Goal: Transaction & Acquisition: Purchase product/service

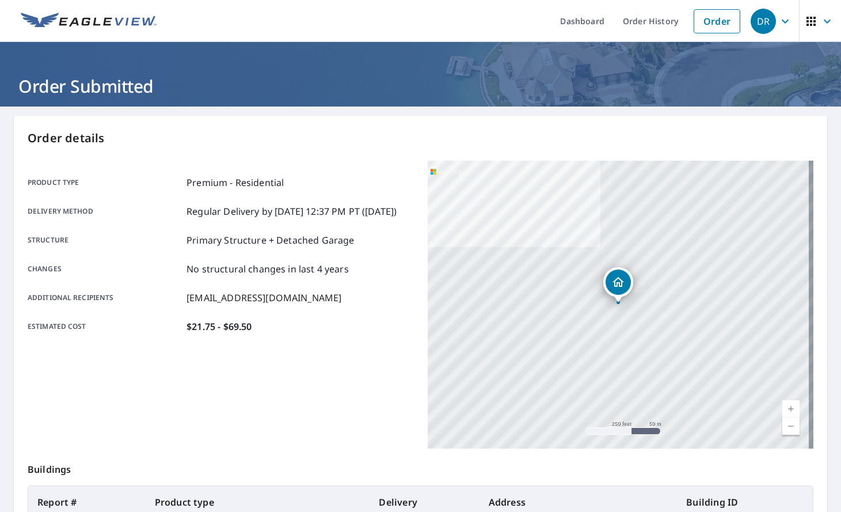
scroll to position [136, 0]
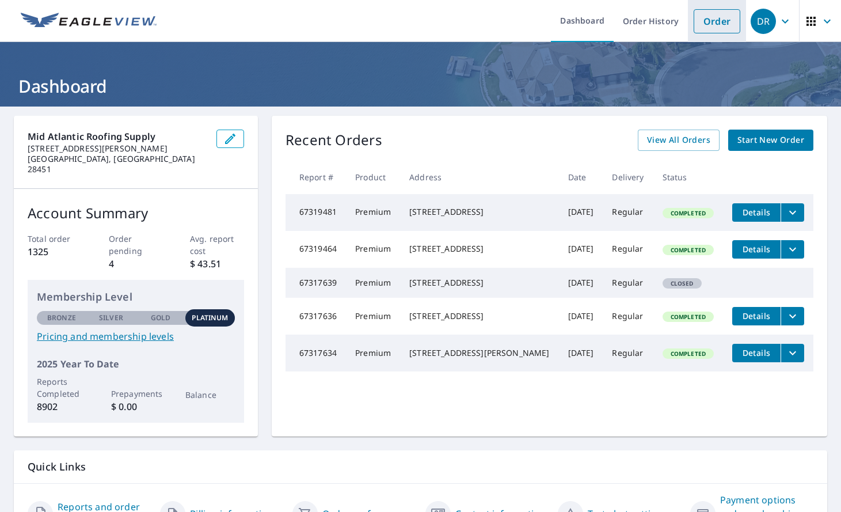
click at [701, 18] on link "Order" at bounding box center [717, 21] width 47 height 24
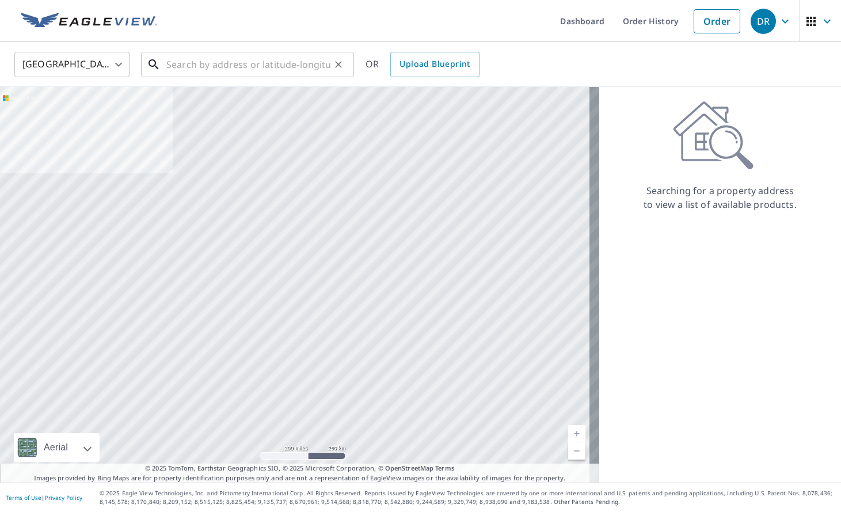
click at [265, 71] on input "text" at bounding box center [248, 64] width 164 height 32
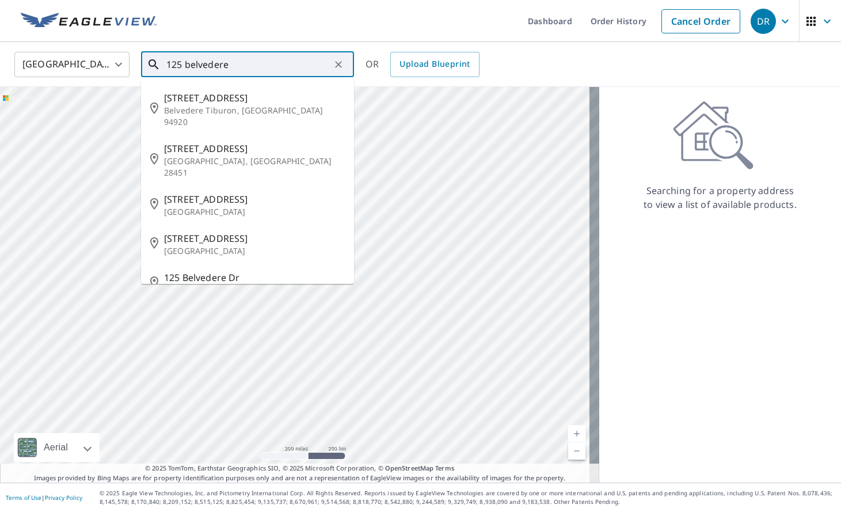
click at [269, 65] on input "125 belvedere" at bounding box center [248, 64] width 164 height 32
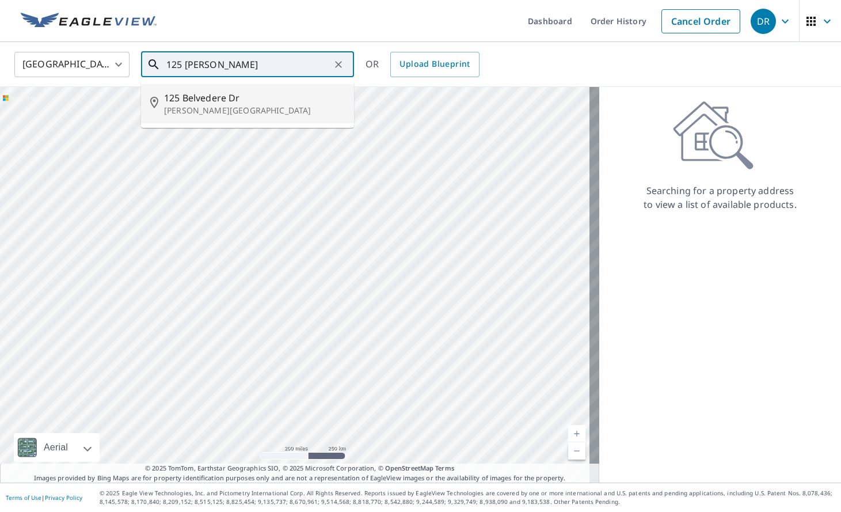
click at [250, 104] on span "125 Belvedere Dr" at bounding box center [254, 98] width 181 height 14
type input "[STREET_ADDRESS][PERSON_NAME]"
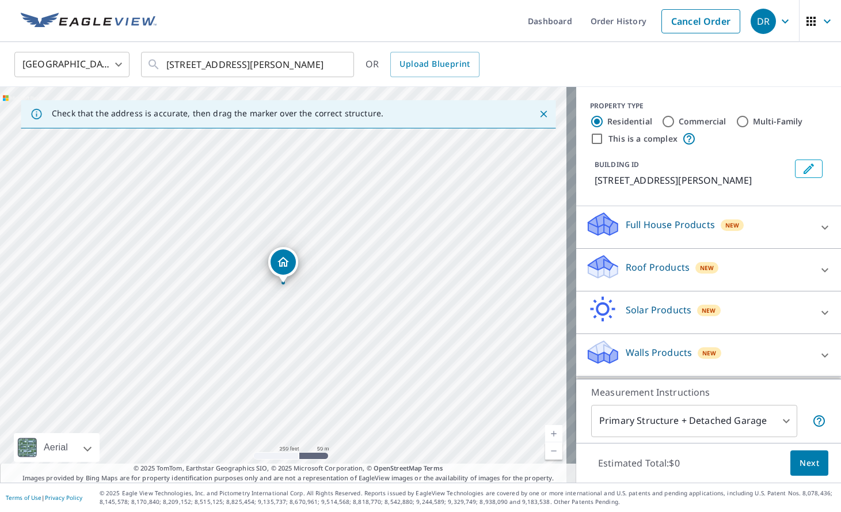
click at [605, 265] on icon at bounding box center [602, 263] width 29 height 14
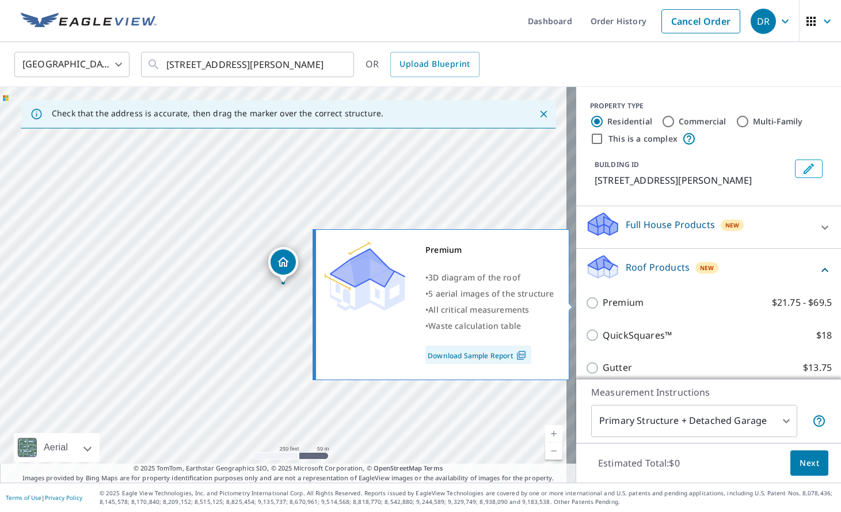
click at [603, 303] on p "Premium" at bounding box center [623, 302] width 41 height 14
click at [602, 303] on input "Premium $21.75 - $69.5" at bounding box center [593, 303] width 17 height 14
checkbox input "true"
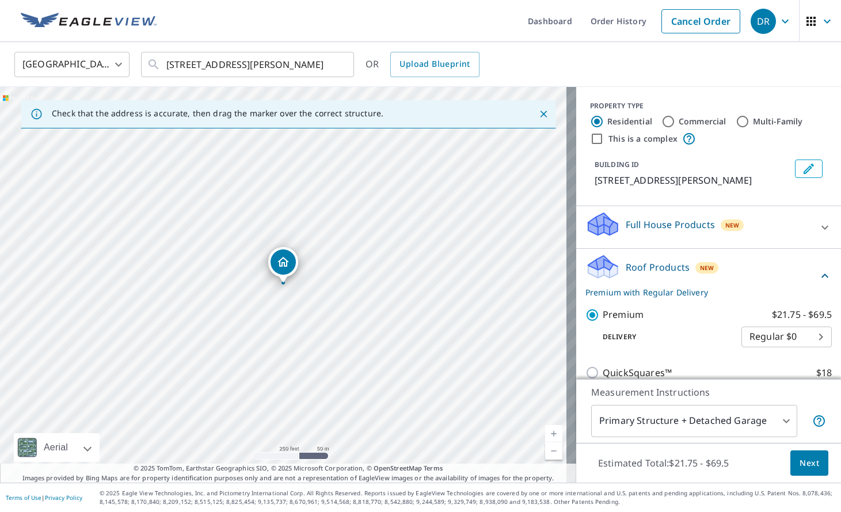
click at [799, 454] on button "Next" at bounding box center [809, 463] width 38 height 26
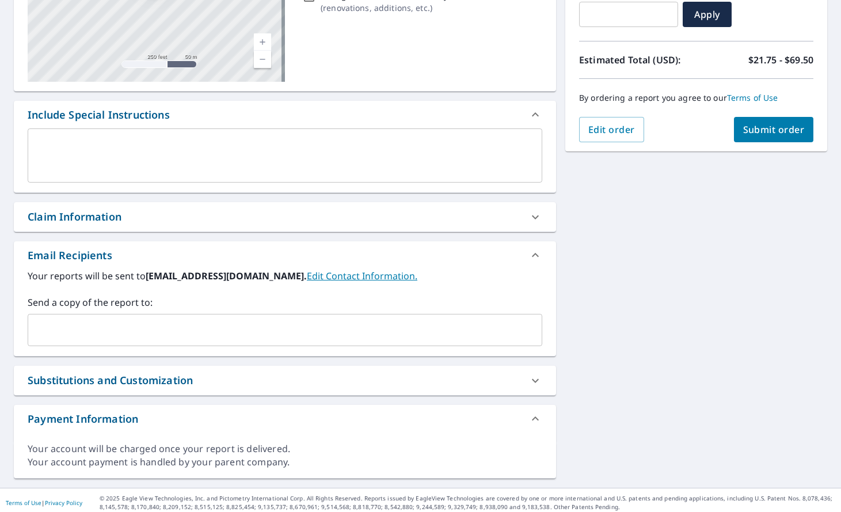
scroll to position [221, 0]
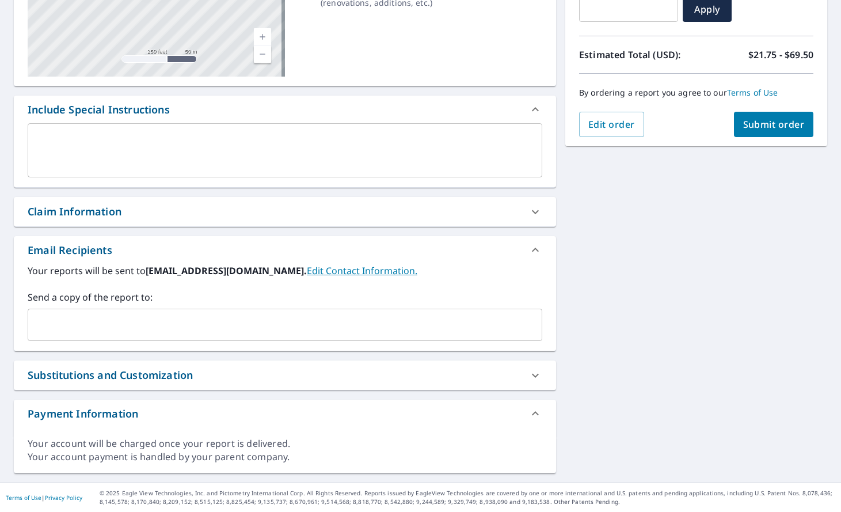
click at [159, 328] on input "text" at bounding box center [276, 325] width 487 height 22
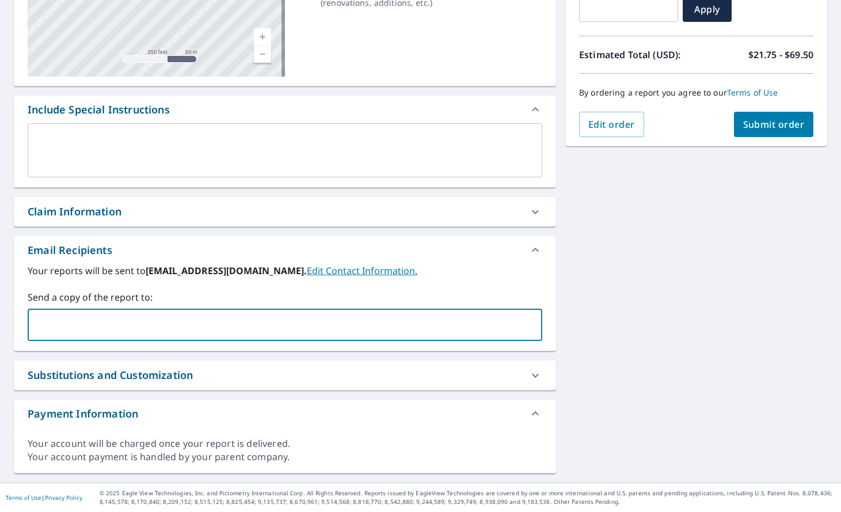
paste input "[EMAIL_ADDRESS][DOMAIN_NAME]"
type input "[EMAIL_ADDRESS][DOMAIN_NAME]"
click at [785, 125] on span "Submit order" at bounding box center [774, 124] width 62 height 13
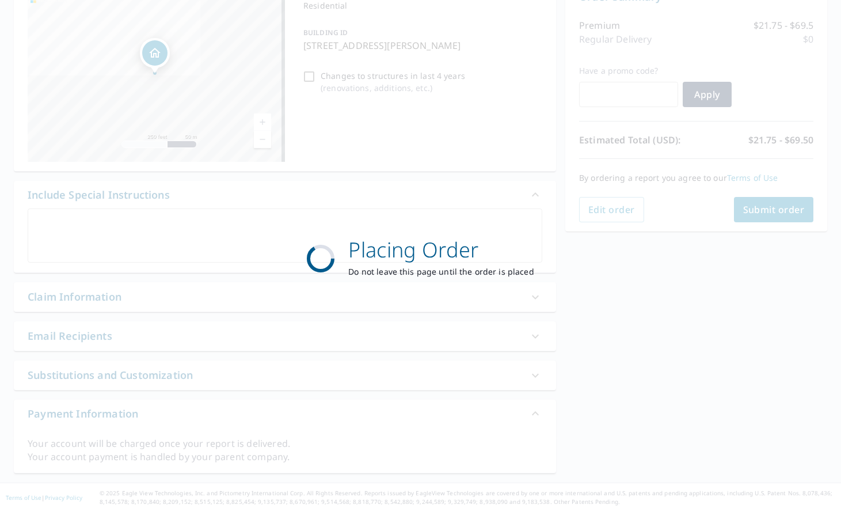
scroll to position [136, 0]
